Goal: Transaction & Acquisition: Purchase product/service

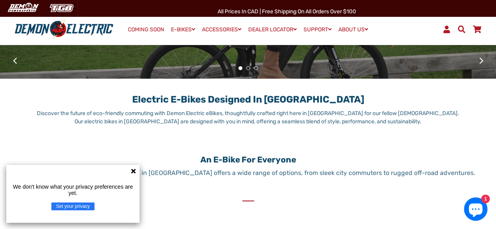
scroll to position [157, 0]
click at [134, 173] on icon at bounding box center [133, 171] width 6 height 6
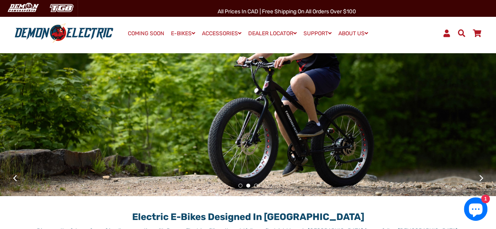
scroll to position [0, 0]
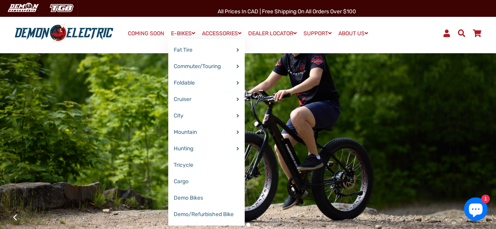
click at [176, 29] on link "E-BIKES" at bounding box center [183, 33] width 30 height 11
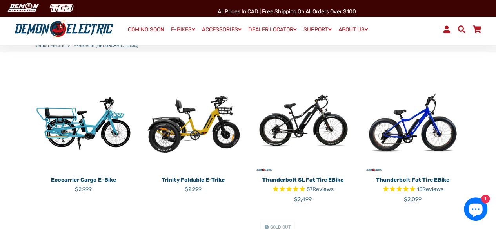
scroll to position [157, 0]
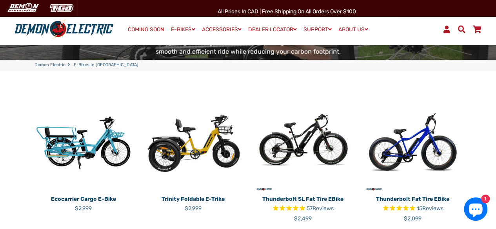
click at [305, 132] on img at bounding box center [303, 144] width 98 height 98
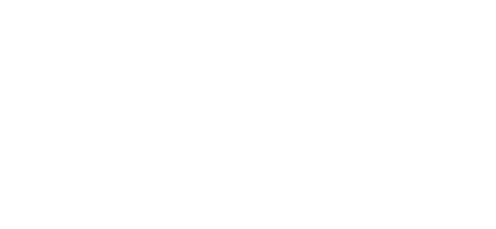
select select "******"
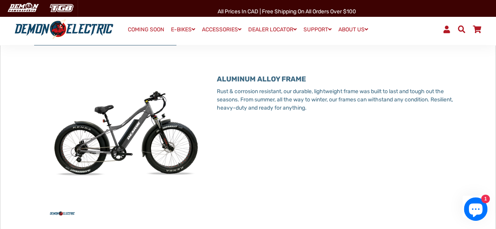
scroll to position [354, 0]
